Goal: Task Accomplishment & Management: Manage account settings

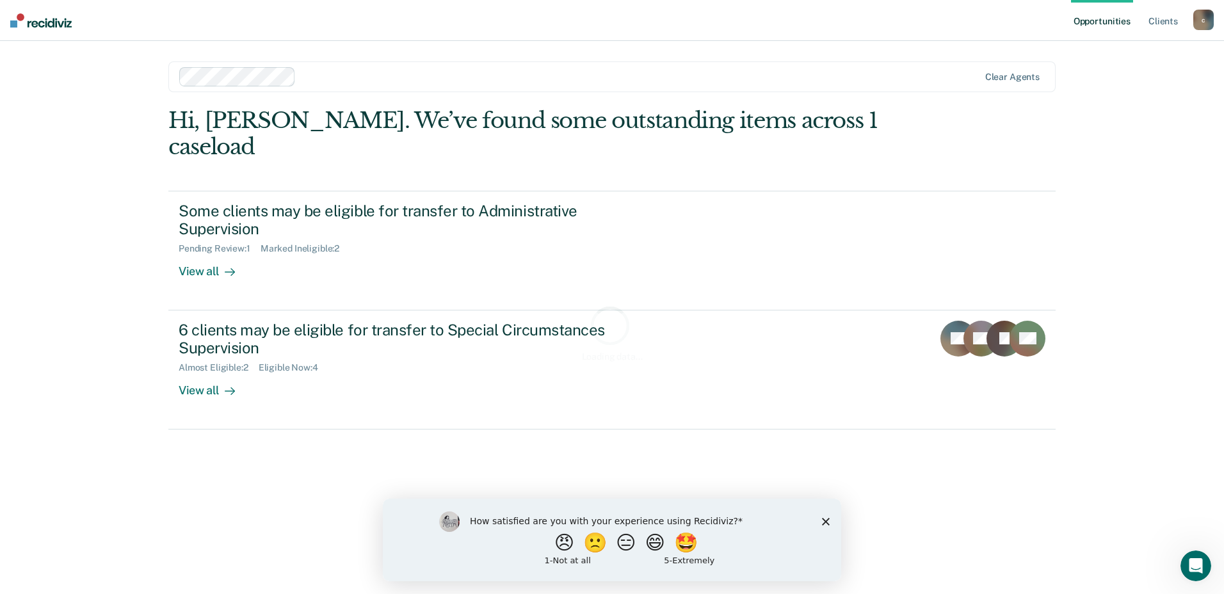
click at [829, 519] on icon "Close survey" at bounding box center [826, 521] width 8 height 8
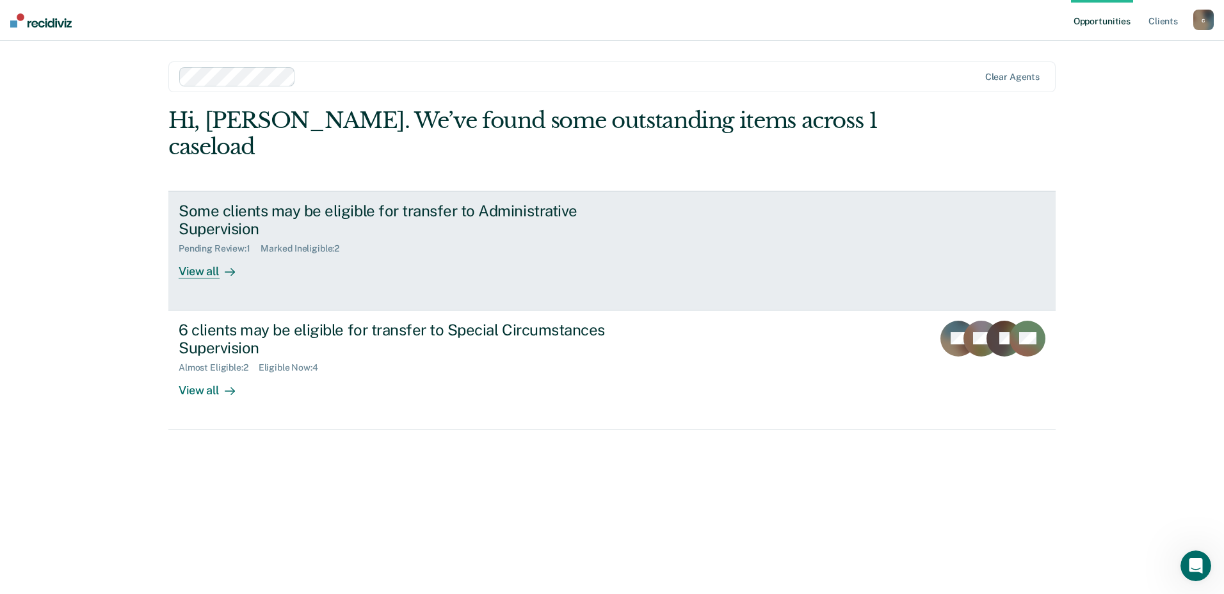
click at [415, 236] on div "Some clients may be eligible for transfer to Administrative Supervision" at bounding box center [403, 220] width 449 height 37
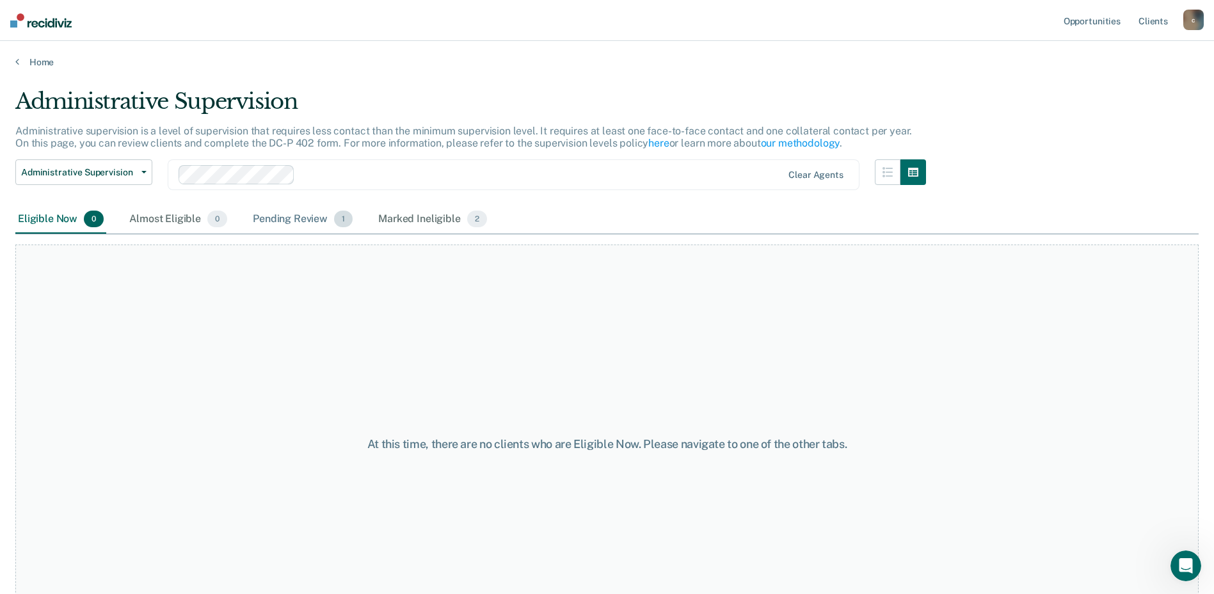
click at [306, 223] on div "Pending Review 1" at bounding box center [302, 219] width 105 height 28
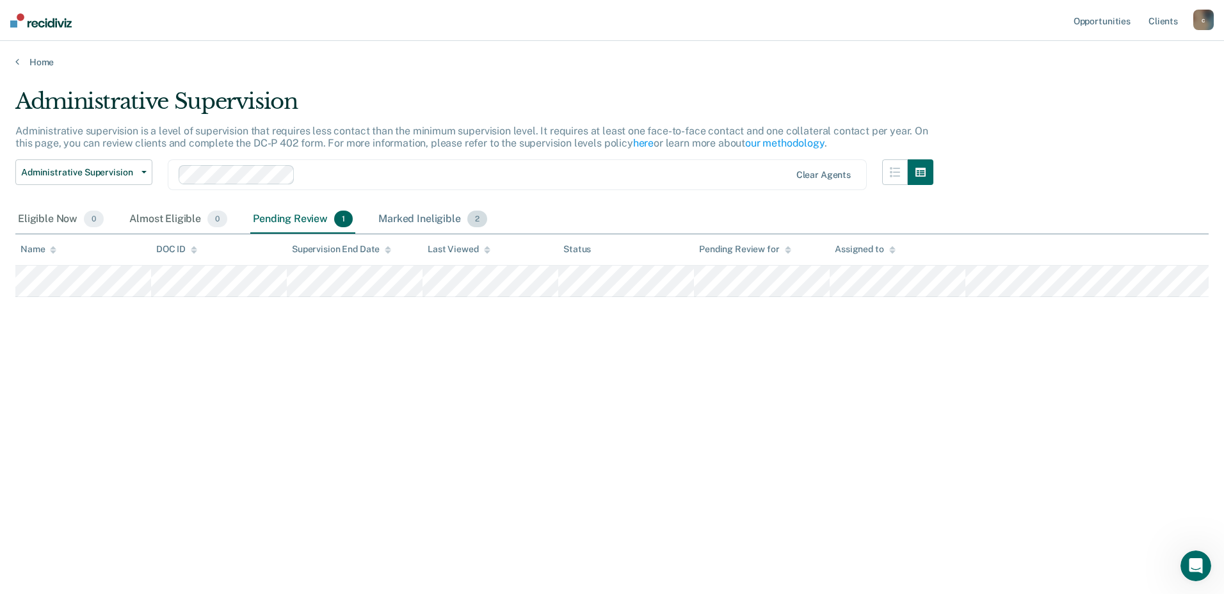
click at [421, 215] on div "Marked Ineligible 2" at bounding box center [433, 219] width 114 height 28
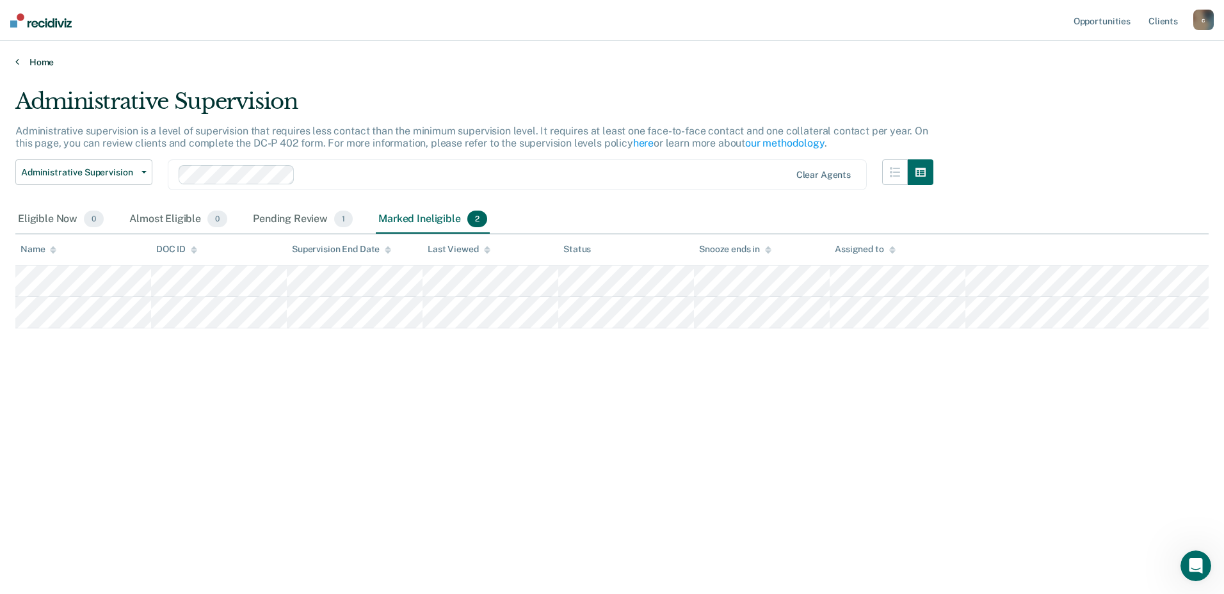
click at [42, 64] on link "Home" at bounding box center [611, 62] width 1193 height 12
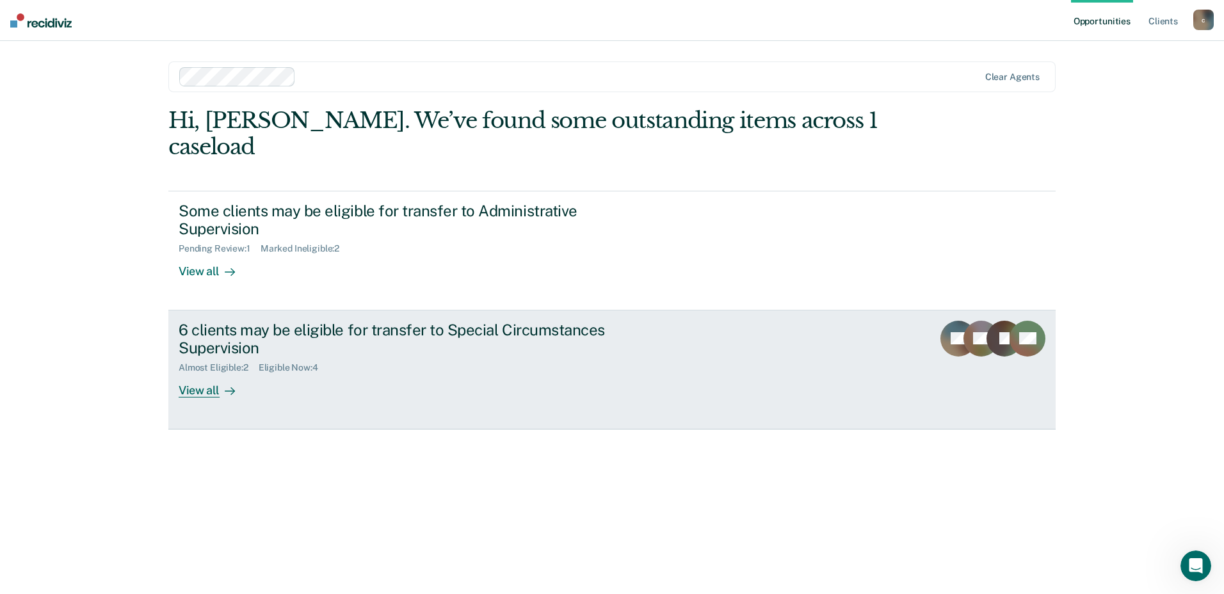
click at [277, 344] on div "6 clients may be eligible for transfer to Special Circumstances Supervision" at bounding box center [403, 339] width 449 height 37
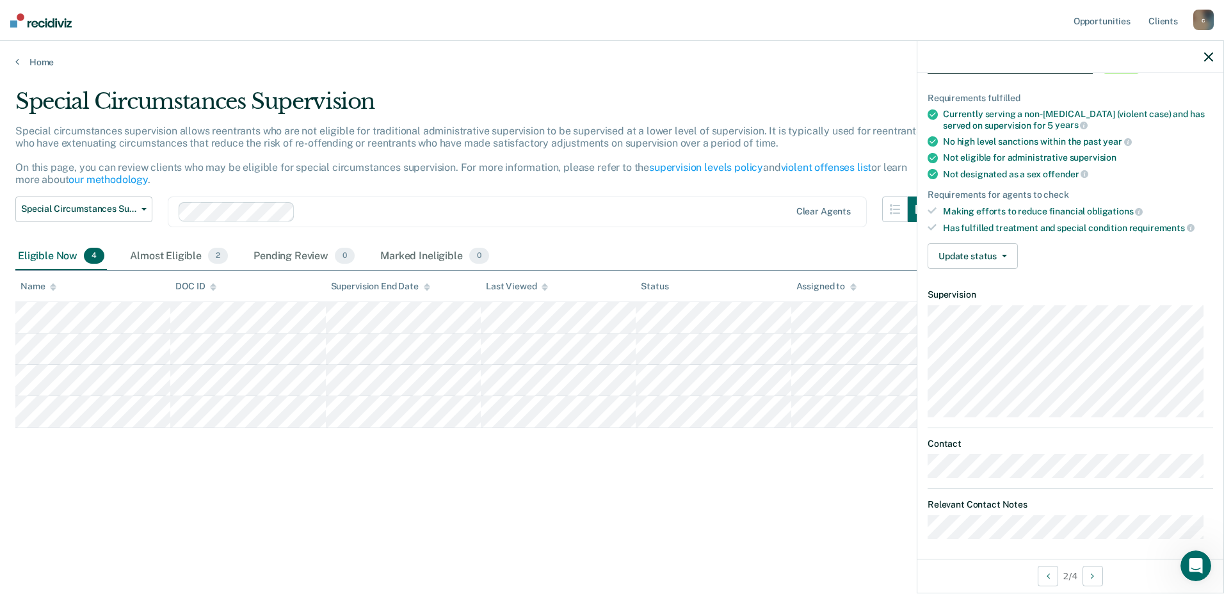
scroll to position [83, 0]
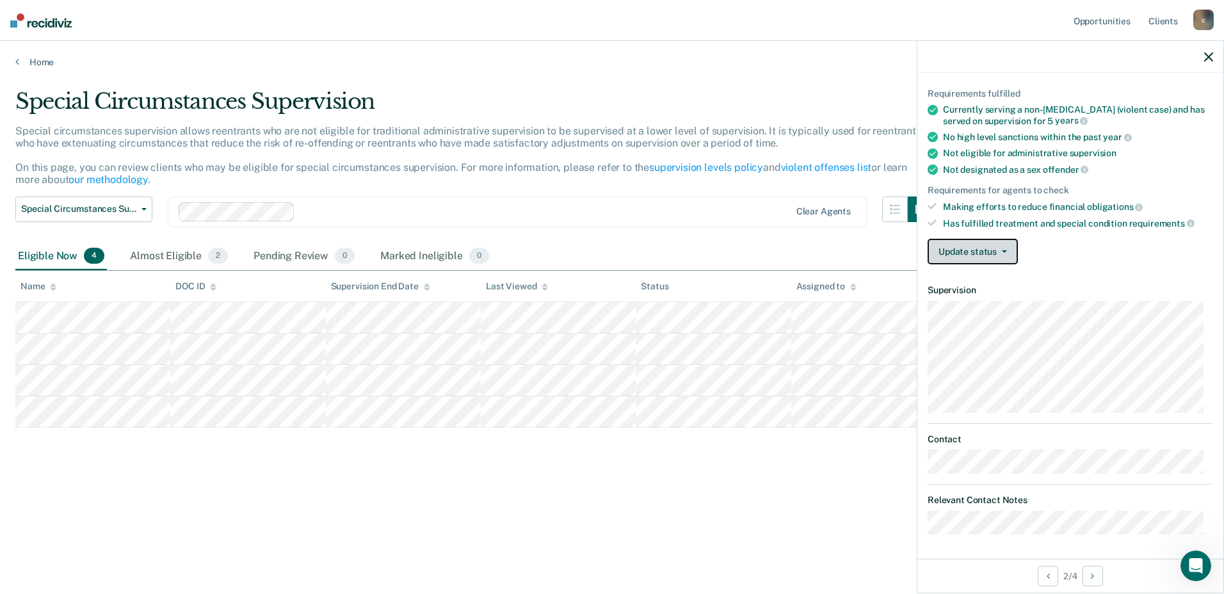
click at [999, 256] on button "Update status" at bounding box center [973, 252] width 90 height 26
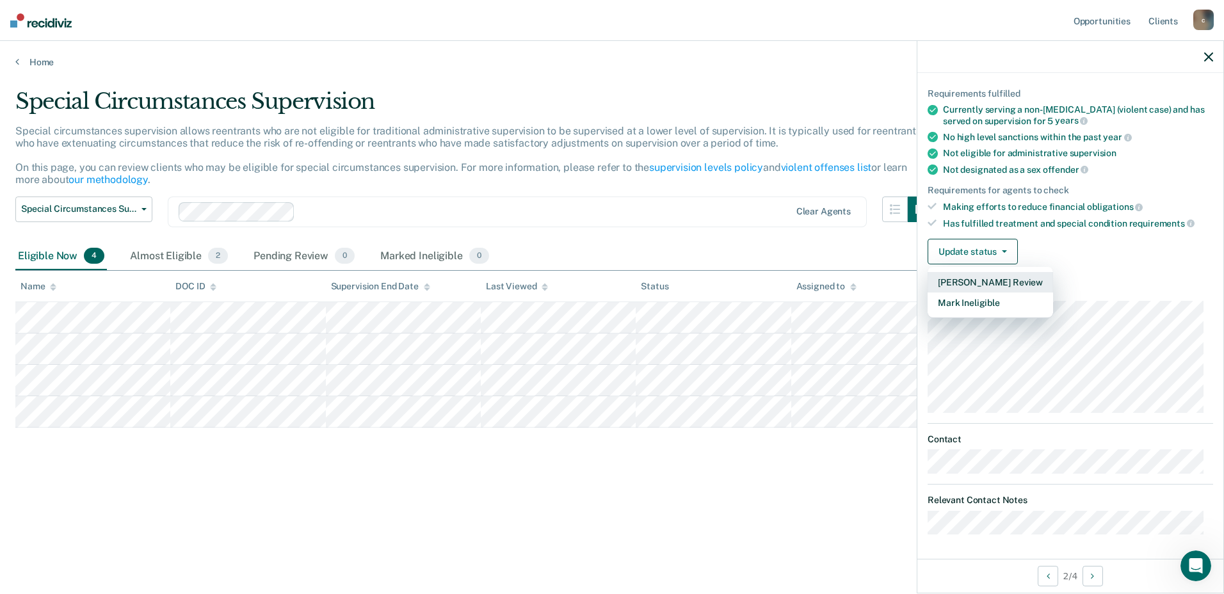
click at [992, 281] on button "[PERSON_NAME] Review" at bounding box center [990, 282] width 125 height 20
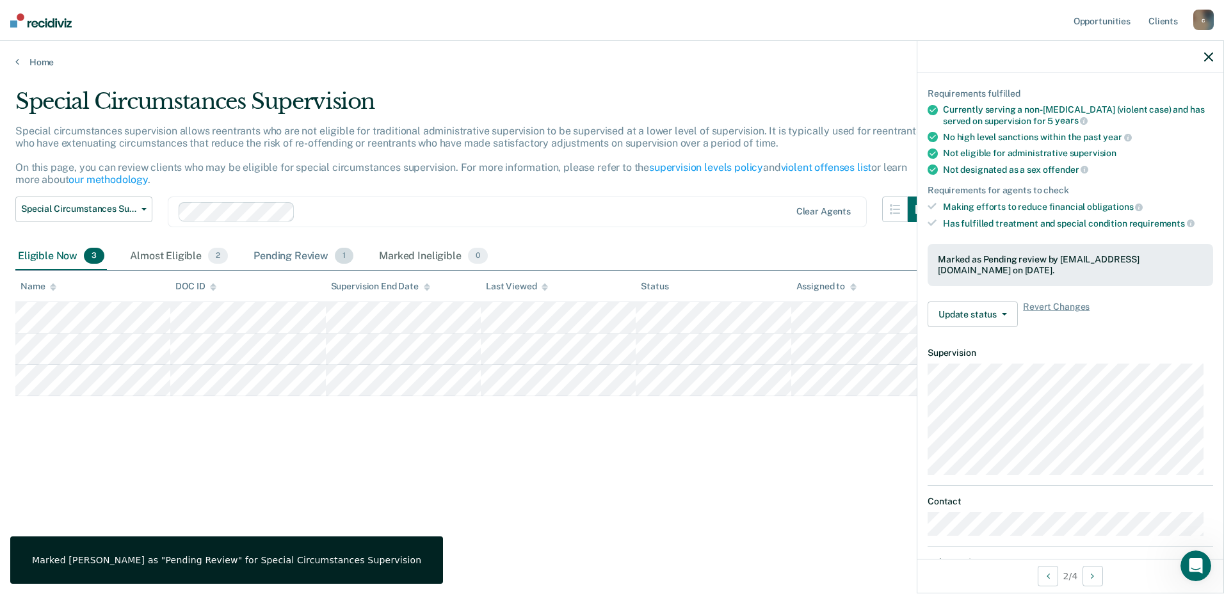
click at [289, 252] on div "Pending Review 1" at bounding box center [303, 257] width 105 height 28
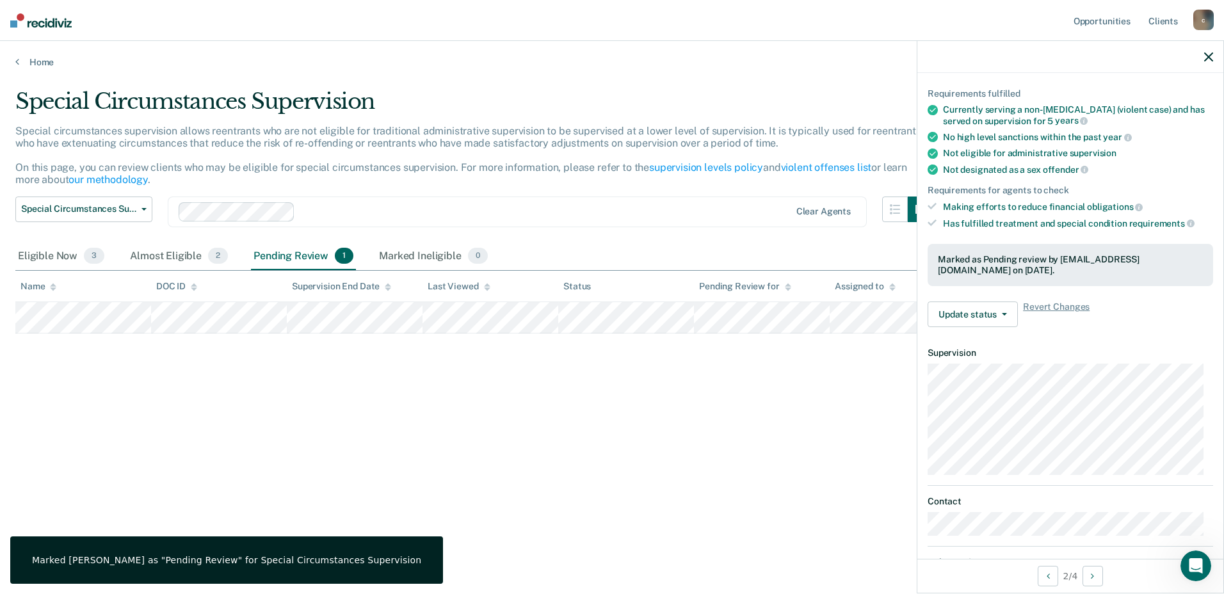
click at [1209, 50] on div at bounding box center [1070, 57] width 306 height 32
click at [1216, 60] on div at bounding box center [1070, 57] width 306 height 32
click at [1212, 56] on icon "button" at bounding box center [1208, 56] width 9 height 9
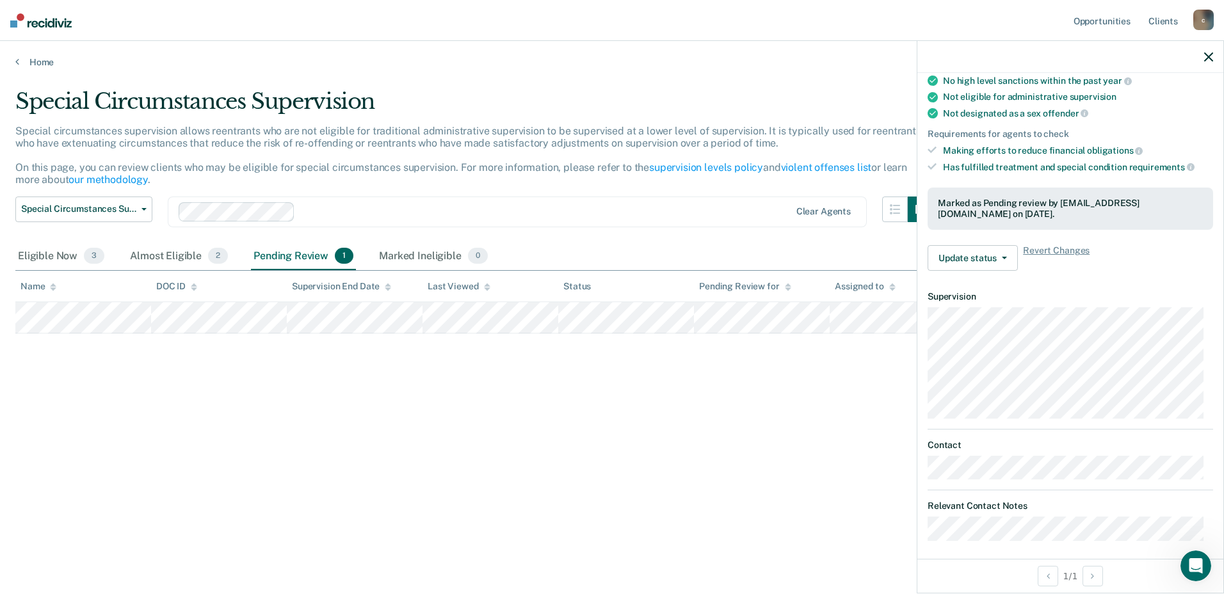
scroll to position [146, 0]
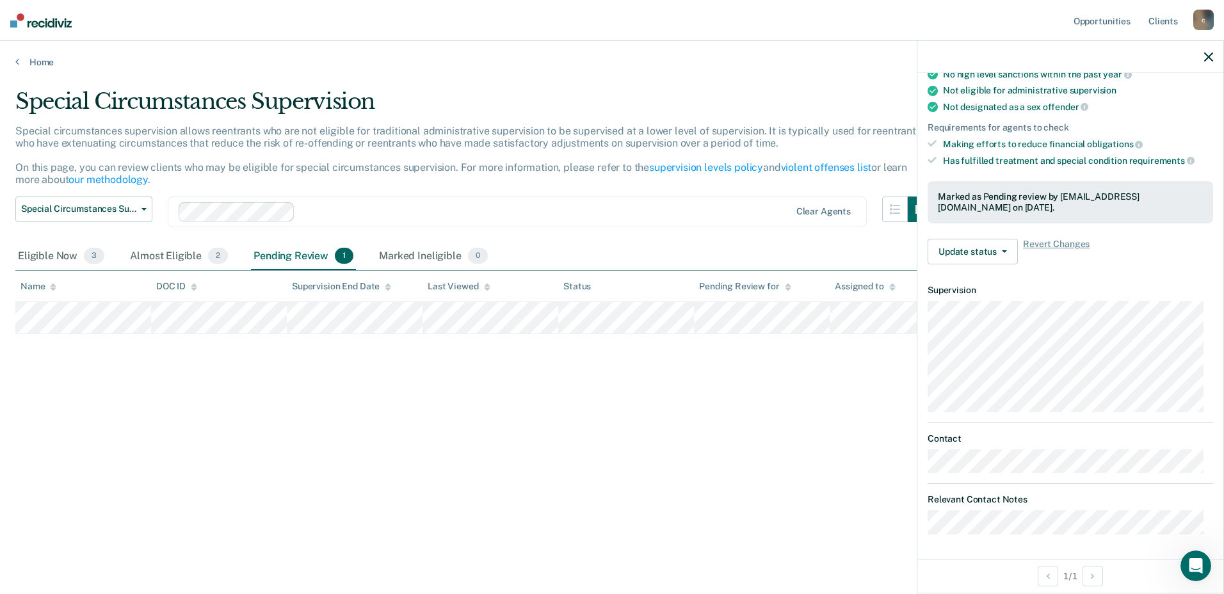
click at [485, 414] on div "Special Circumstances Supervision Special circumstances supervision allows reen…" at bounding box center [611, 293] width 1193 height 410
click at [663, 185] on div "Special circumstances supervision allows reentrants who are not eligible for tr…" at bounding box center [474, 161] width 918 height 72
click at [1205, 60] on icon "button" at bounding box center [1208, 56] width 9 height 9
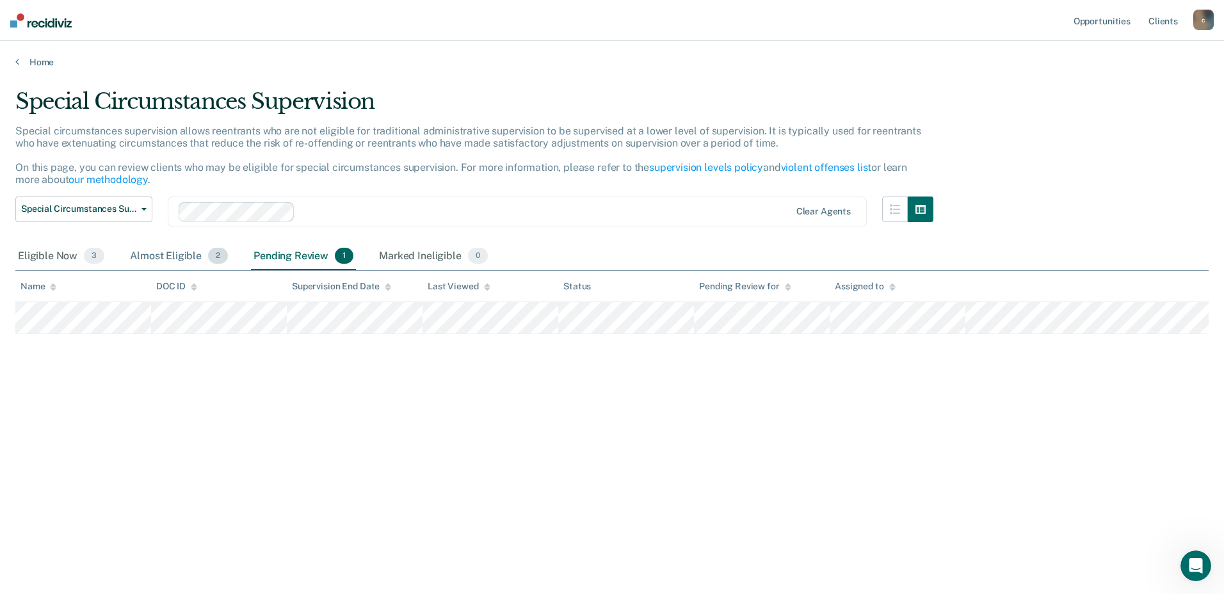
click at [140, 255] on div "Almost Eligible 2" at bounding box center [178, 257] width 103 height 28
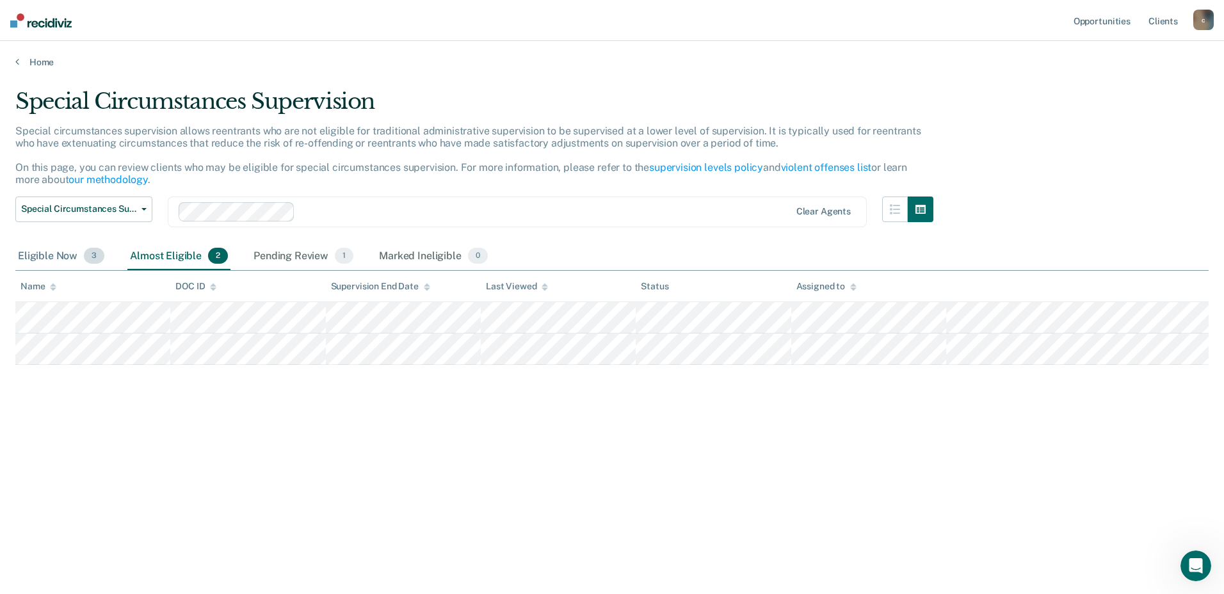
click at [64, 252] on div "Eligible Now 3" at bounding box center [61, 257] width 92 height 28
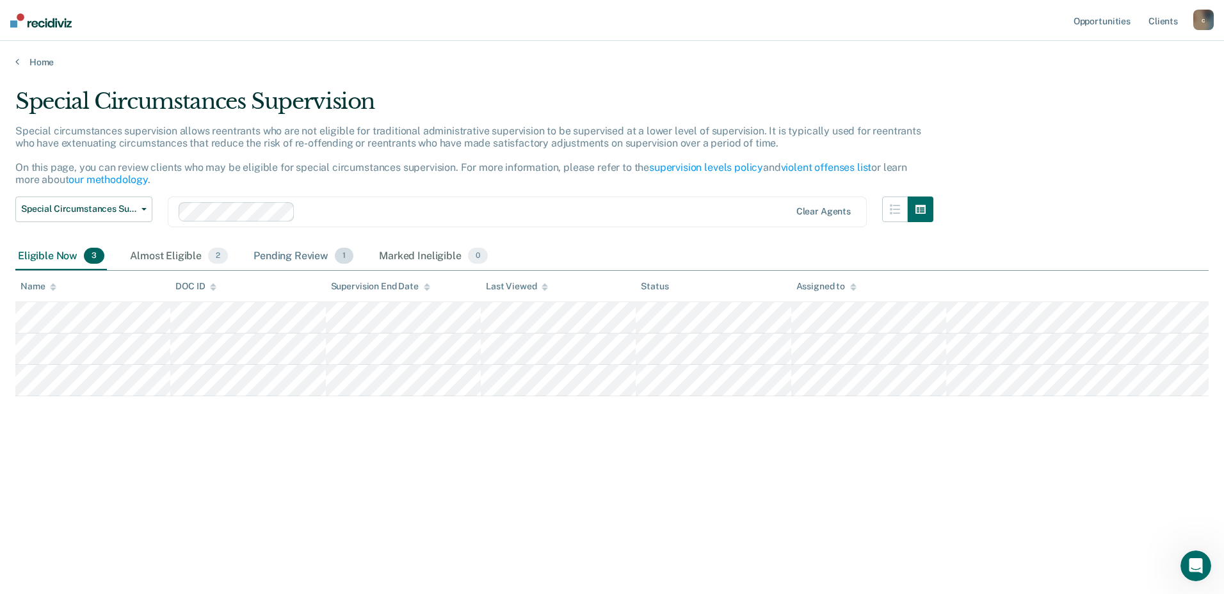
click at [287, 255] on div "Pending Review 1" at bounding box center [303, 257] width 105 height 28
